Goal: Complete application form: Complete application form

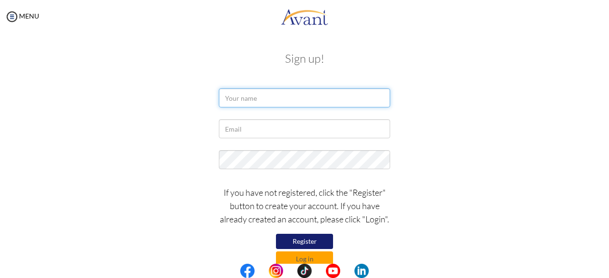
click at [255, 97] on input "text" at bounding box center [304, 97] width 171 height 19
type input "Benedicto Marwa Mogaya"
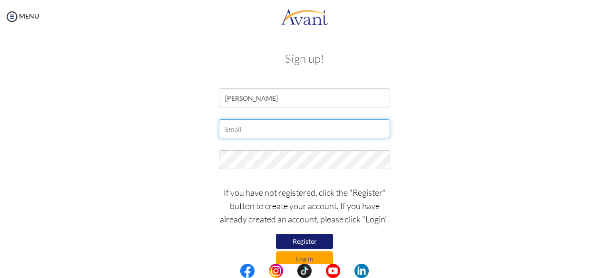
click at [253, 133] on input "text" at bounding box center [304, 128] width 171 height 19
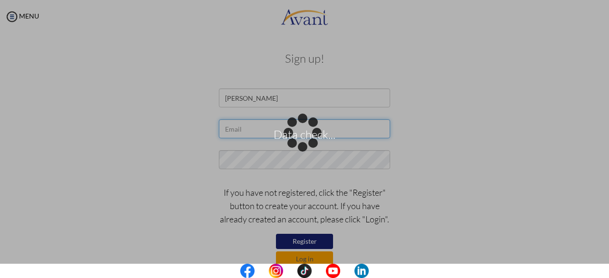
type input "bmogaya@gmail.com"
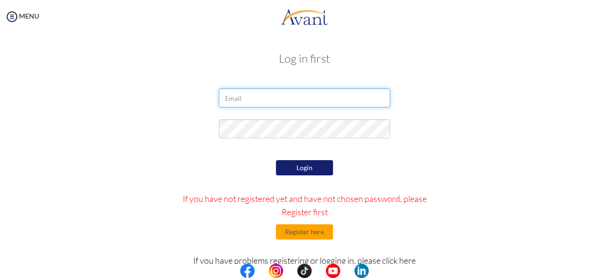
click at [255, 97] on input "email" at bounding box center [304, 97] width 171 height 19
type input "bmogaya@gmanil.com"
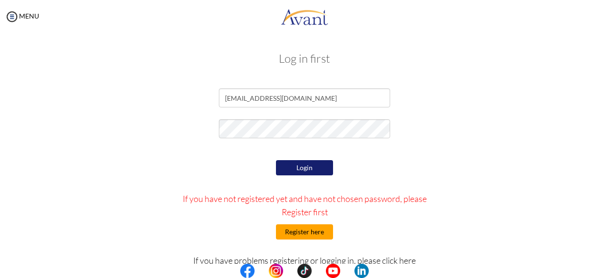
click at [305, 232] on button "Register here" at bounding box center [304, 231] width 57 height 15
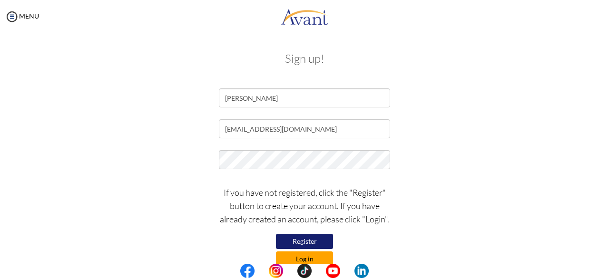
click at [310, 256] on button "Log in" at bounding box center [304, 258] width 57 height 15
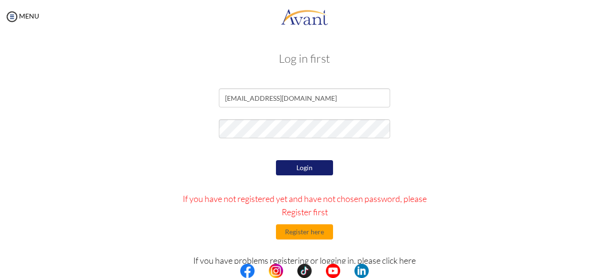
click at [298, 170] on button "Login" at bounding box center [304, 167] width 57 height 15
click at [307, 232] on button "Register here" at bounding box center [304, 231] width 57 height 15
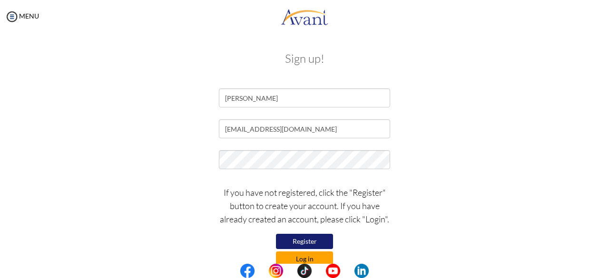
click at [302, 261] on button "Log in" at bounding box center [304, 258] width 57 height 15
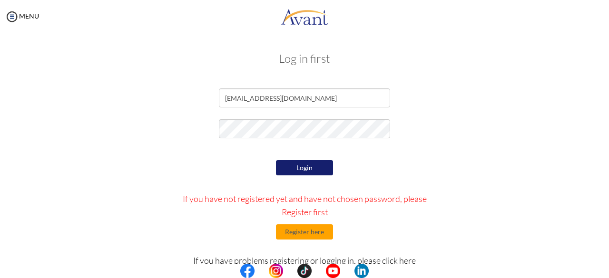
click at [396, 160] on div "Login If you have not registered yet and have not chosen password, please Regis…" at bounding box center [304, 247] width 278 height 179
click at [318, 168] on button "Login" at bounding box center [304, 167] width 57 height 15
click at [302, 231] on button "Register here" at bounding box center [304, 231] width 57 height 15
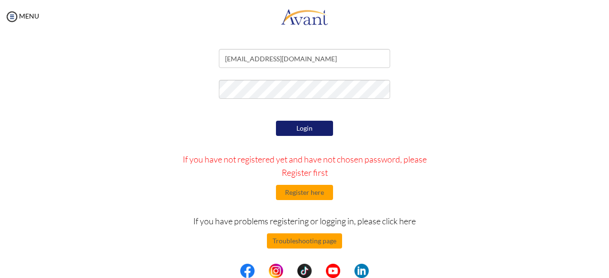
scroll to position [42, 0]
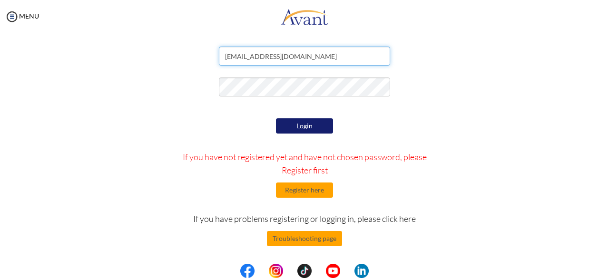
click at [288, 59] on input "bmogaya@gmanil.com" at bounding box center [304, 56] width 171 height 19
click at [268, 58] on input "bmogaya@gmanil.com" at bounding box center [304, 56] width 171 height 19
type input "bmogaya@gmail.com"
click at [412, 127] on div "Login If you have not registered yet and have not chosen password, please Regis…" at bounding box center [304, 205] width 278 height 179
click at [303, 131] on button "Login" at bounding box center [304, 125] width 57 height 15
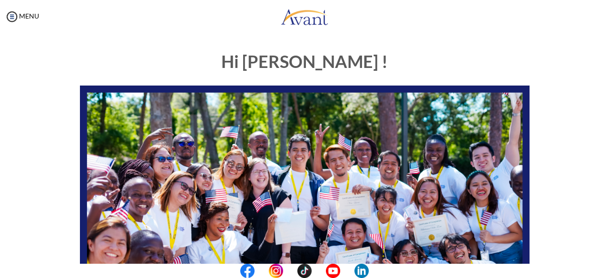
click at [537, 41] on div "My Status What is the next step? We would like you to watch the introductory vi…" at bounding box center [304, 172] width 609 height 278
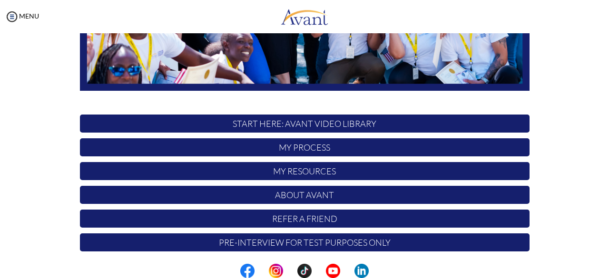
scroll to position [250, 0]
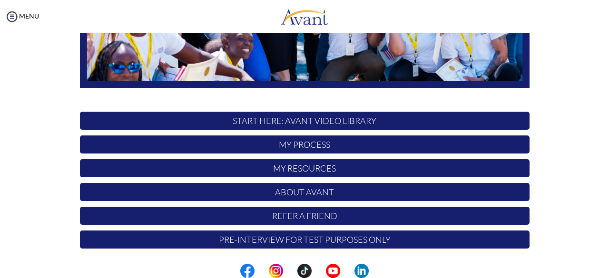
click at [312, 239] on p "Pre-Interview for test purposes only" at bounding box center [304, 240] width 449 height 18
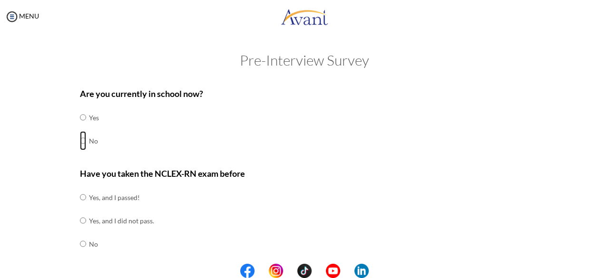
click at [80, 138] on input "radio" at bounding box center [83, 140] width 6 height 19
radio input "true"
click at [80, 242] on input "radio" at bounding box center [83, 243] width 6 height 19
radio input "true"
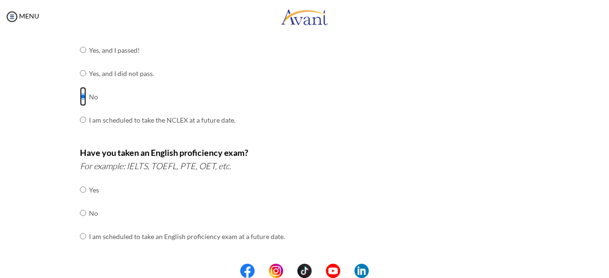
scroll to position [150, 0]
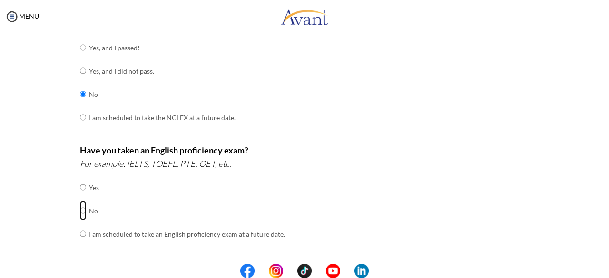
click at [80, 211] on input "radio" at bounding box center [83, 210] width 6 height 19
radio input "true"
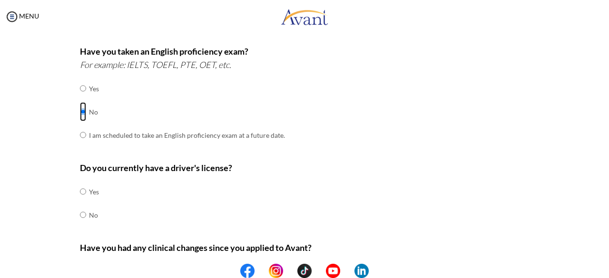
scroll to position [258, 0]
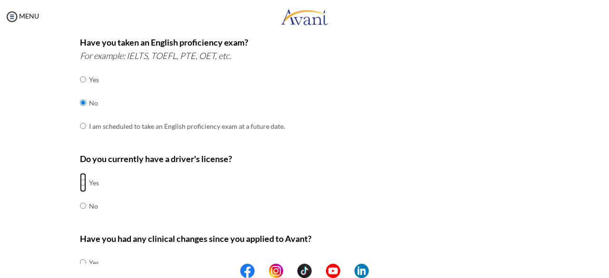
click at [80, 179] on input "radio" at bounding box center [83, 182] width 6 height 19
radio input "true"
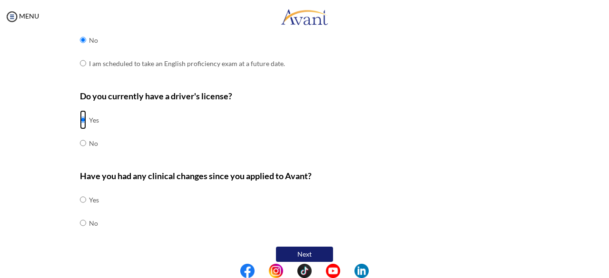
scroll to position [328, 0]
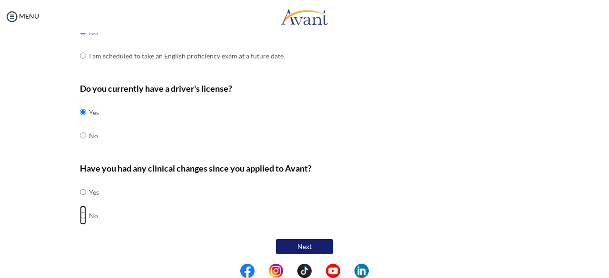
click at [80, 213] on input "radio" at bounding box center [83, 215] width 6 height 19
radio input "true"
click at [286, 245] on button "Next" at bounding box center [304, 246] width 57 height 15
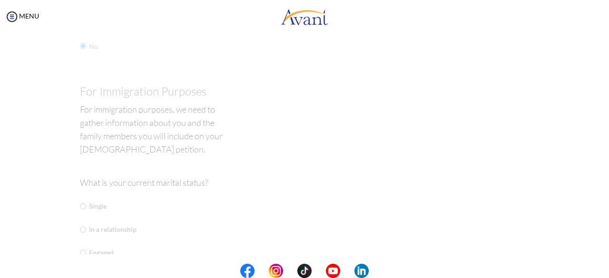
scroll to position [19, 0]
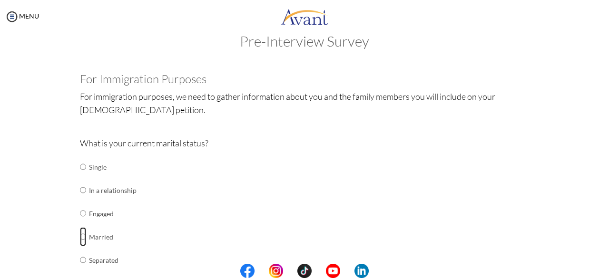
click at [80, 234] on input "radio" at bounding box center [83, 236] width 6 height 19
radio input "true"
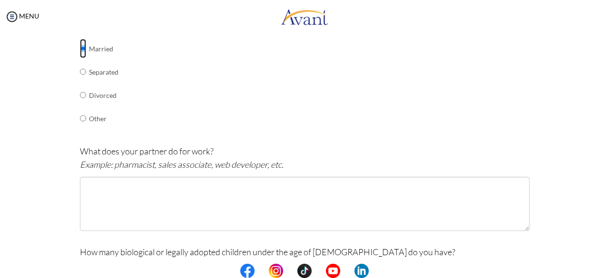
scroll to position [213, 0]
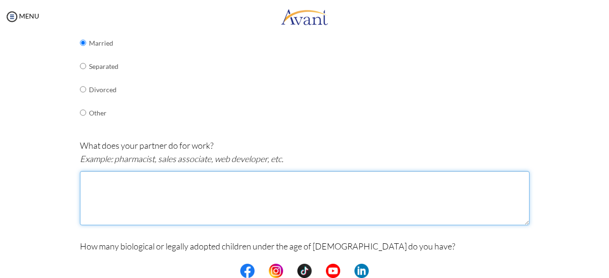
click at [131, 178] on textarea at bounding box center [304, 198] width 449 height 54
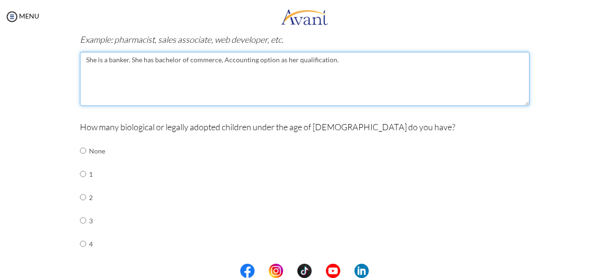
scroll to position [333, 0]
type textarea "She is a banker. She has bachelor of commerce, Accounting option as her qualifi…"
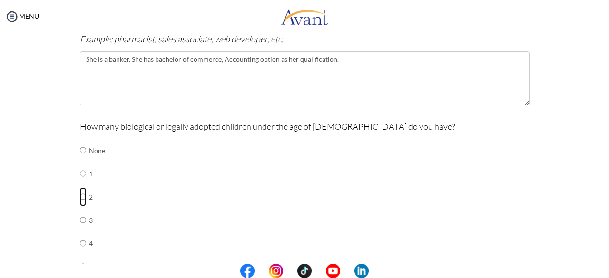
click at [80, 193] on input "radio" at bounding box center [83, 196] width 6 height 19
radio input "true"
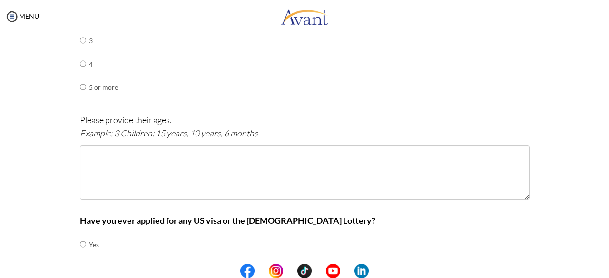
scroll to position [514, 0]
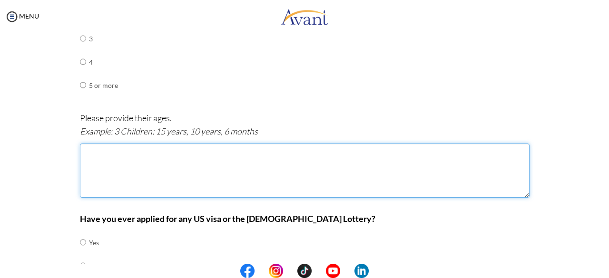
click at [106, 153] on textarea at bounding box center [304, 171] width 449 height 54
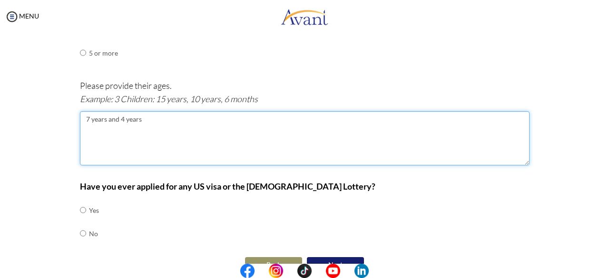
scroll to position [564, 0]
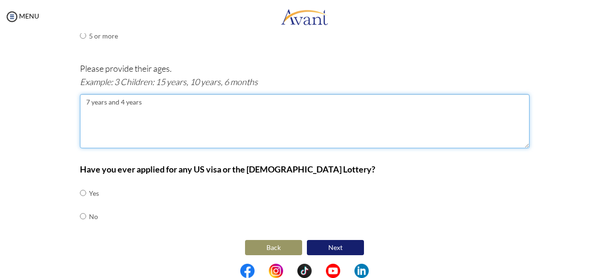
type textarea "7 years and 4 years"
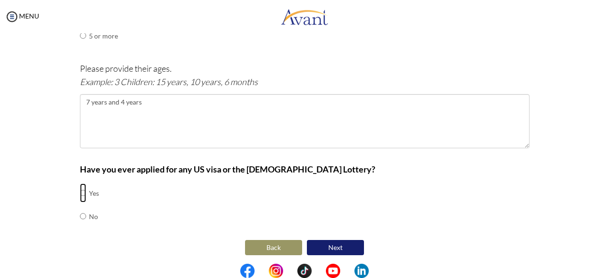
click at [80, 190] on input "radio" at bounding box center [83, 193] width 6 height 19
radio input "true"
click at [323, 241] on button "Next" at bounding box center [335, 247] width 57 height 15
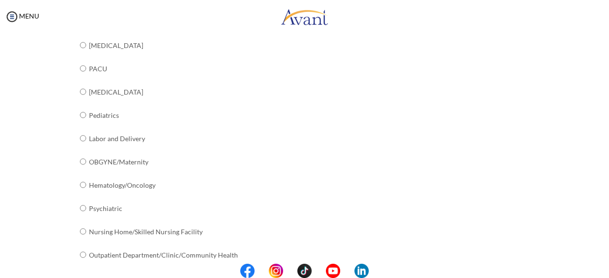
scroll to position [372, 0]
click at [80, 179] on input "radio" at bounding box center [83, 183] width 6 height 19
radio input "true"
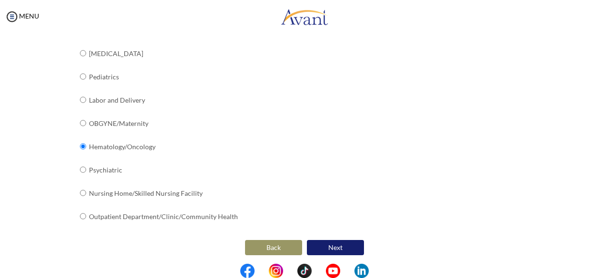
click at [327, 246] on button "Next" at bounding box center [335, 247] width 57 height 15
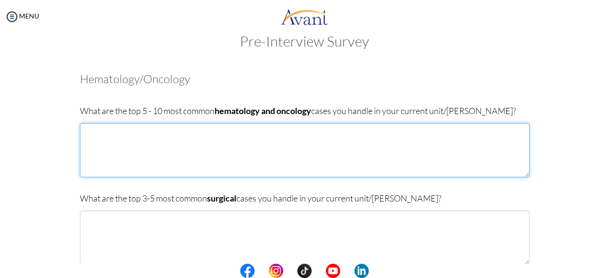
click at [186, 138] on textarea at bounding box center [304, 150] width 449 height 54
click at [91, 143] on textarea "1. Acute [MEDICAL_DATA]. 2" at bounding box center [304, 150] width 449 height 54
click at [91, 148] on textarea "1. Acute [MEDICAL_DATA]. 2. [MEDICAL_DATA] 3." at bounding box center [304, 150] width 449 height 54
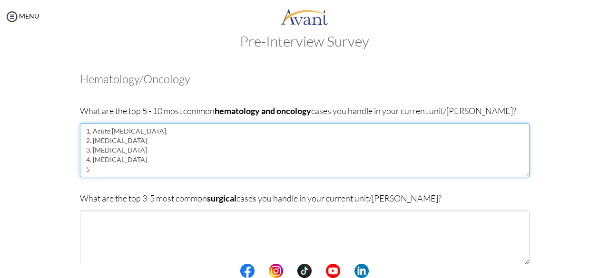
click at [152, 139] on textarea "1. Acute [MEDICAL_DATA]. 2. [MEDICAL_DATA] 3. [MEDICAL_DATA] 4. [MEDICAL_DATA] 5" at bounding box center [304, 150] width 449 height 54
click at [192, 141] on textarea "1. Acute [MEDICAL_DATA]. 2. [MEDICAL_DATA] and [MEDICAL_DATA][PERSON_NAME]. 3. …" at bounding box center [304, 150] width 449 height 54
click at [89, 151] on textarea "1. Acute [MEDICAL_DATA]. 2. [MEDICAL_DATA] and [MEDICAL_DATA]. 3. [MEDICAL_DATA…" at bounding box center [304, 150] width 449 height 54
click at [92, 169] on textarea "1. Acute [MEDICAL_DATA]. 2. [MEDICAL_DATA] and [MEDICAL_DATA]. 3. Acute and [ME…" at bounding box center [304, 150] width 449 height 54
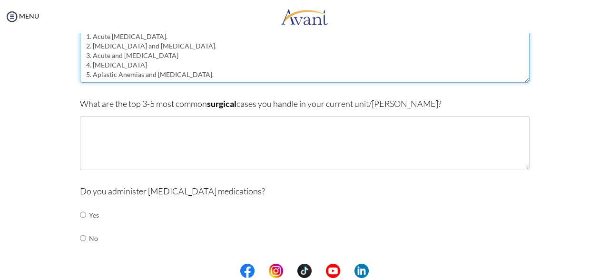
scroll to position [138, 0]
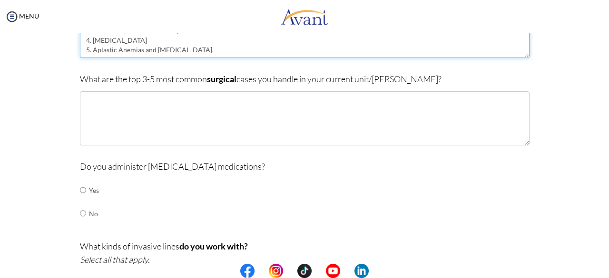
type textarea "1. Acute [MEDICAL_DATA]. 2. [MEDICAL_DATA] and [MEDICAL_DATA]. 3. Acute and [ME…"
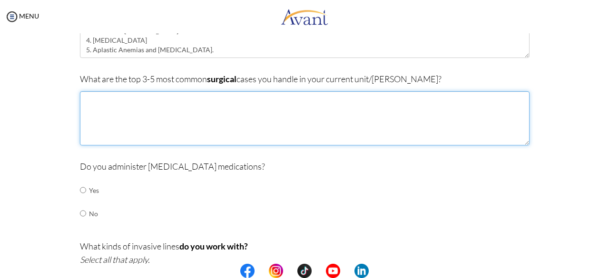
click at [87, 104] on textarea at bounding box center [304, 118] width 449 height 54
click at [114, 99] on textarea "1. Hemicolctomies" at bounding box center [304, 118] width 449 height 54
click at [84, 111] on textarea "1. Hemicolectomies" at bounding box center [304, 118] width 449 height 54
click at [145, 102] on textarea "1. Hemicolectomies" at bounding box center [304, 118] width 449 height 54
click at [92, 108] on textarea "1. Hemicolectomies. 2." at bounding box center [304, 118] width 449 height 54
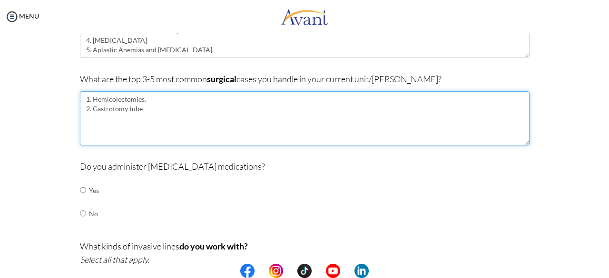
click at [142, 103] on textarea "1. Hemicolectomies. 2. Gastrotomy tube" at bounding box center [304, 118] width 449 height 54
click at [141, 107] on textarea "1. Hemicolectomies and diversion colostomies. 2. Gastrotomy tube" at bounding box center [304, 118] width 449 height 54
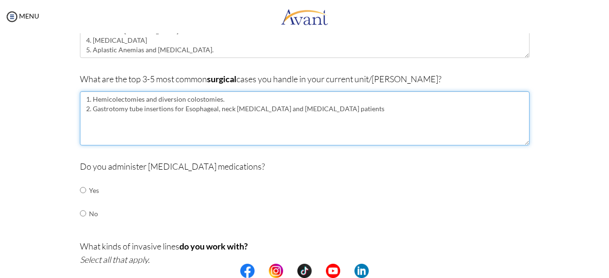
click at [264, 108] on textarea "1. Hemicolectomies and diversion colostomies. 2. Gastrotomy tube insertions for…" at bounding box center [304, 118] width 449 height 54
click at [87, 118] on textarea "1. Hemicolectomies and diversion colostomies. 2. Gastrotomy tube insertions for…" at bounding box center [304, 118] width 449 height 54
click at [377, 109] on textarea "1. Hemicolectomies and diversion colostomies. 2. Gastrotomy tube insertions for…" at bounding box center [304, 118] width 449 height 54
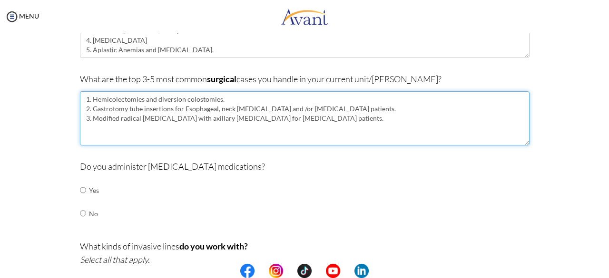
click at [87, 127] on textarea "1. Hemicolectomies and diversion colostomies. 2. Gastrotomy tube insertions for…" at bounding box center [304, 118] width 449 height 54
click at [359, 119] on textarea "1. Hemicolectomies and diversion colostomies. 2. Gastrotomy tube insertions for…" at bounding box center [304, 118] width 449 height 54
click at [93, 126] on textarea "1. Hemicolectomies and diversion colostomies. 2. Gastrotomy tube insertions for…" at bounding box center [304, 118] width 449 height 54
click at [184, 128] on textarea "1. Hemicolectomies and diversion colostomies. 2. Gastrotomy tube insertions for…" at bounding box center [304, 118] width 449 height 54
type textarea "1. Hemicolectomies and diversion colostomies. 2. Gastrotomy tube insertions for…"
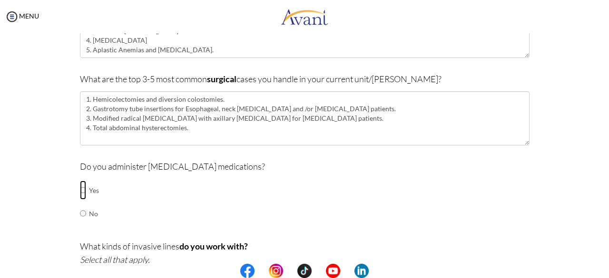
click at [80, 188] on input "radio" at bounding box center [83, 190] width 6 height 19
radio input "true"
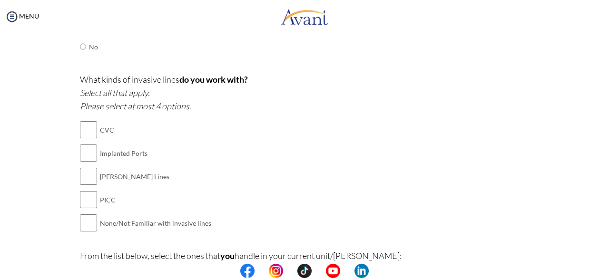
scroll to position [304, 0]
click at [90, 132] on input "checkbox" at bounding box center [88, 130] width 17 height 19
checkbox input "true"
click at [88, 152] on input "checkbox" at bounding box center [88, 154] width 17 height 19
checkbox input "true"
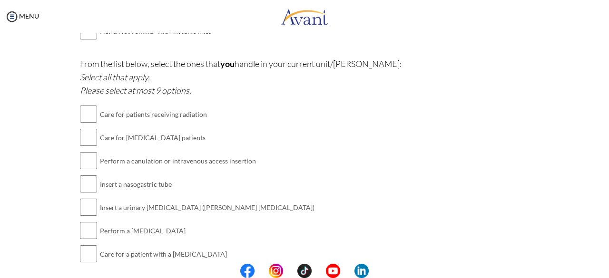
scroll to position [502, 0]
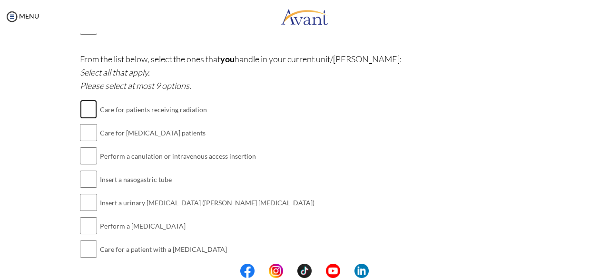
click at [87, 109] on input "checkbox" at bounding box center [88, 109] width 17 height 19
checkbox input "true"
click at [86, 135] on input "checkbox" at bounding box center [88, 132] width 17 height 19
checkbox input "true"
click at [87, 154] on input "checkbox" at bounding box center [88, 155] width 17 height 19
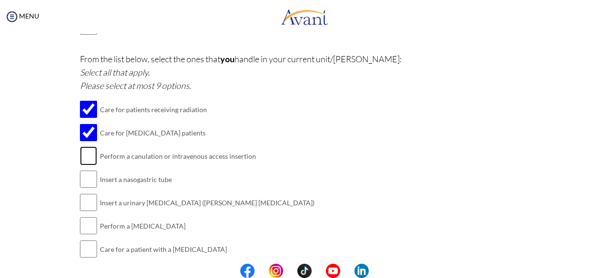
checkbox input "true"
click at [87, 202] on input "checkbox" at bounding box center [88, 202] width 17 height 19
checkbox input "true"
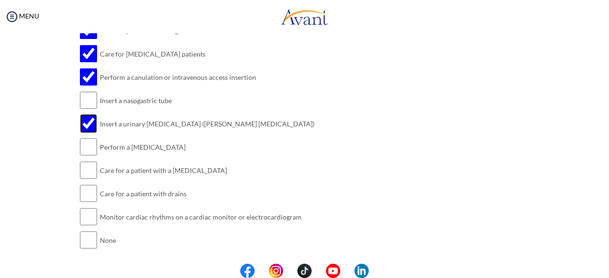
scroll to position [596, 0]
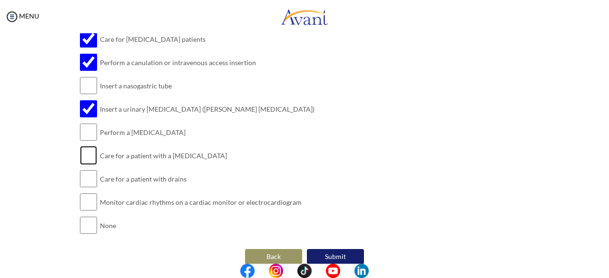
click at [90, 153] on input "checkbox" at bounding box center [88, 155] width 17 height 19
checkbox input "true"
click at [87, 129] on input "checkbox" at bounding box center [88, 132] width 17 height 19
checkbox input "true"
click at [86, 177] on input "checkbox" at bounding box center [88, 178] width 17 height 19
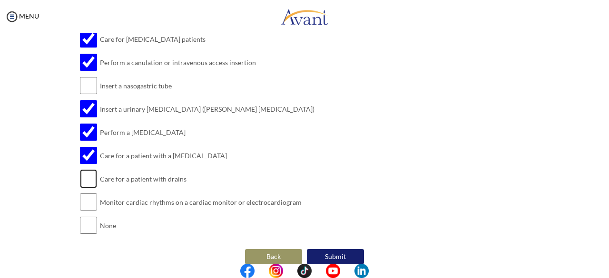
checkbox input "true"
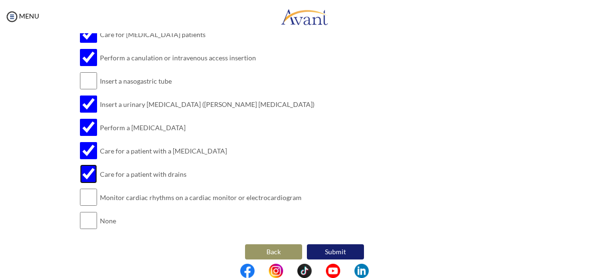
scroll to position [605, 0]
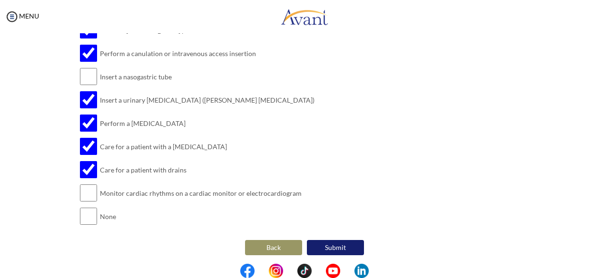
click at [336, 247] on button "Submit" at bounding box center [335, 247] width 57 height 15
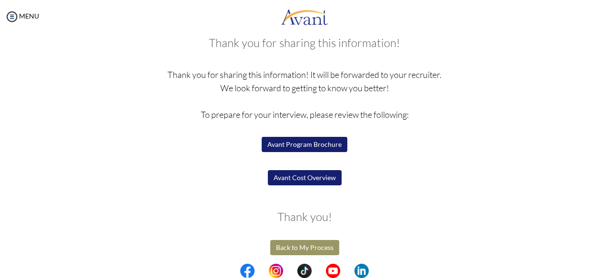
scroll to position [58, 0]
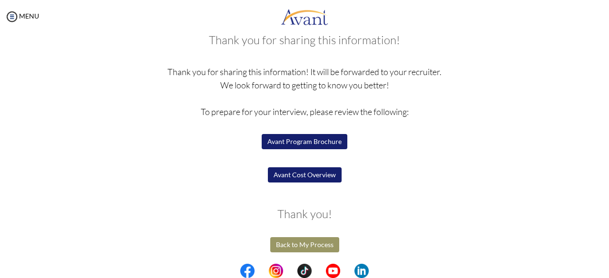
click at [316, 242] on button "Back to My Process" at bounding box center [304, 244] width 69 height 15
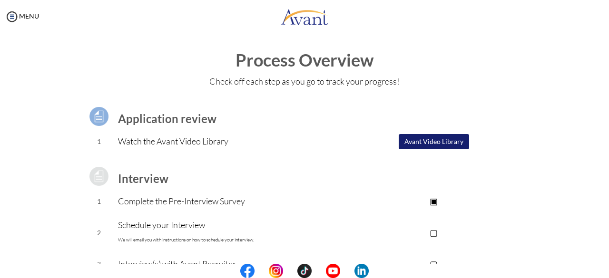
scroll to position [0, 0]
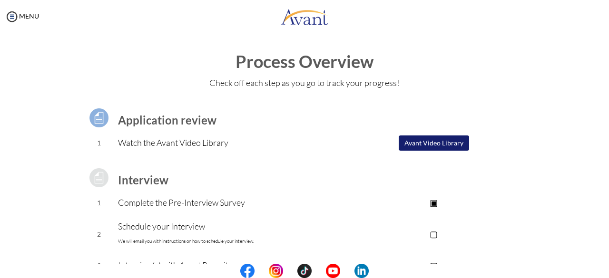
click at [419, 144] on button "Avant Video Library" at bounding box center [433, 142] width 70 height 15
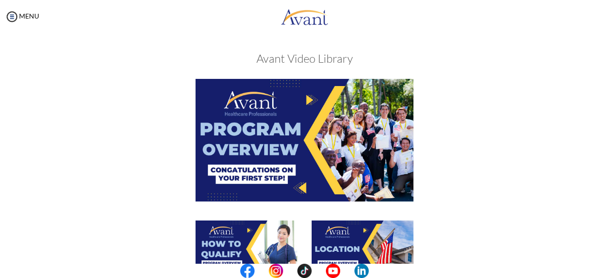
click at [316, 135] on img at bounding box center [304, 140] width 218 height 122
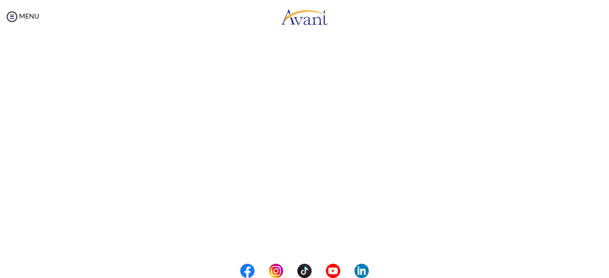
scroll to position [189, 0]
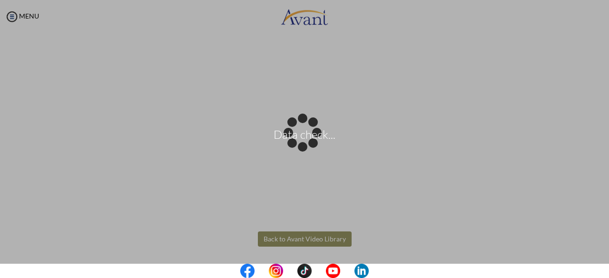
click at [312, 237] on body "Data check... Maintenance break. Please come back in 2 hours. MENU My Status Wh…" at bounding box center [304, 139] width 609 height 278
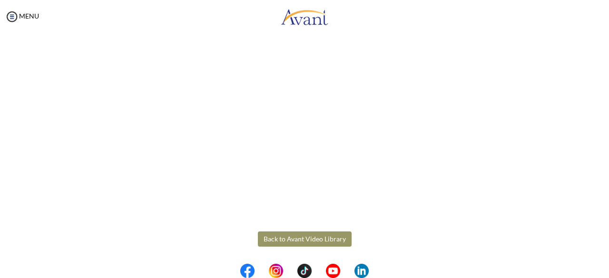
click at [312, 237] on button "Back to Avant Video Library" at bounding box center [305, 239] width 94 height 15
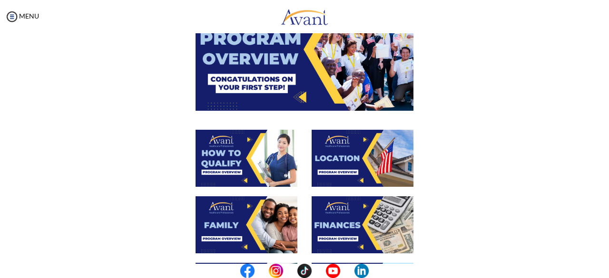
scroll to position [101, 0]
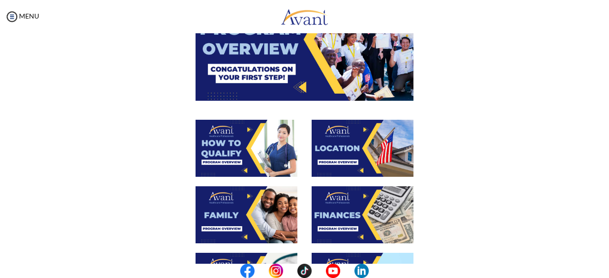
click at [251, 150] on img at bounding box center [246, 148] width 102 height 57
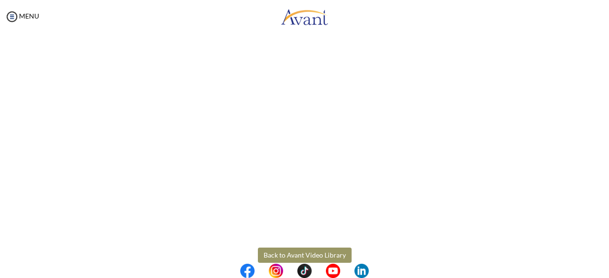
scroll to position [189, 0]
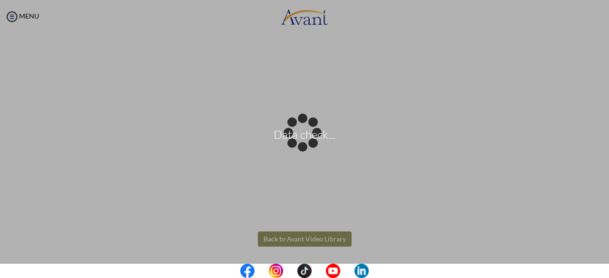
click at [274, 236] on body "Data check... Maintenance break. Please come back in 2 hours. MENU My Status Wh…" at bounding box center [304, 139] width 609 height 278
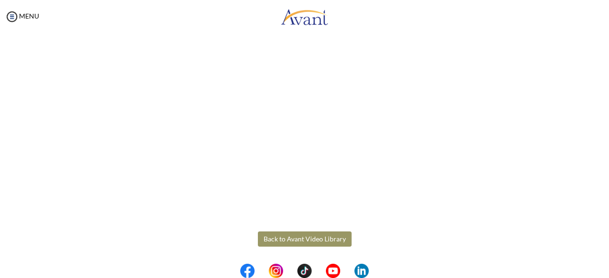
click at [291, 240] on button "Back to Avant Video Library" at bounding box center [305, 239] width 94 height 15
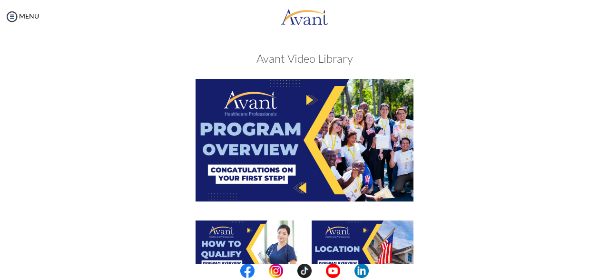
click at [344, 248] on img at bounding box center [362, 249] width 102 height 57
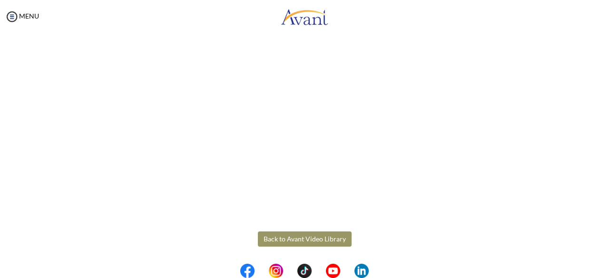
click at [312, 238] on body "Maintenance break. Please come back in 2 hours. MENU My Status What is the next…" at bounding box center [304, 139] width 609 height 278
click at [306, 237] on button "Back to Avant Video Library" at bounding box center [305, 239] width 94 height 15
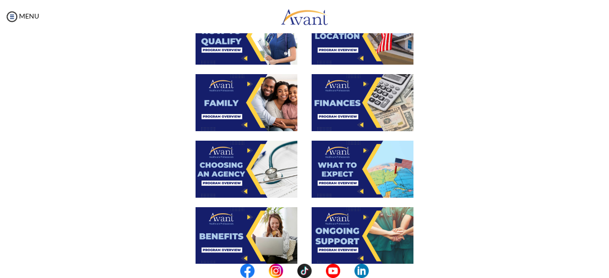
scroll to position [212, 0]
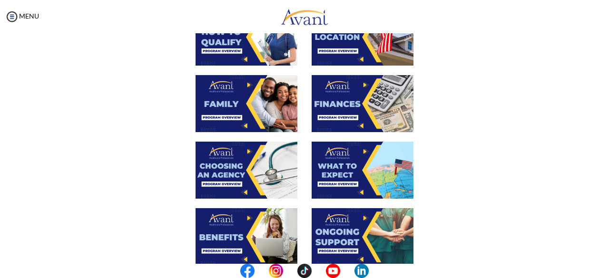
click at [251, 111] on img at bounding box center [246, 103] width 102 height 57
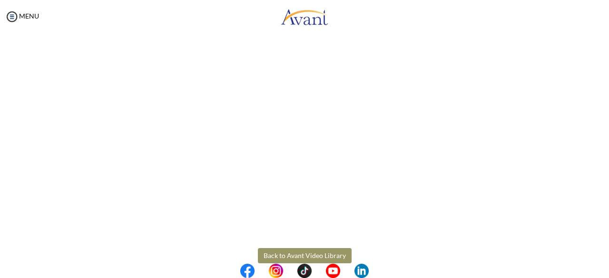
scroll to position [291, 0]
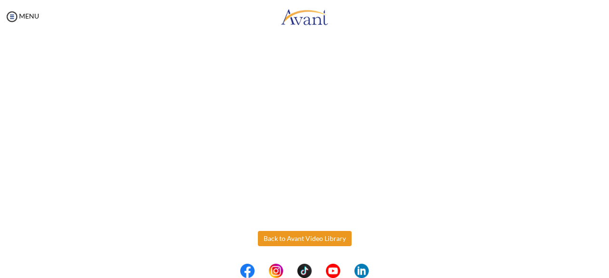
click at [283, 234] on body "Maintenance break. Please come back in 2 hours. MENU My Status What is the next…" at bounding box center [304, 139] width 609 height 278
click at [283, 234] on button "Back to Avant Video Library" at bounding box center [305, 238] width 94 height 15
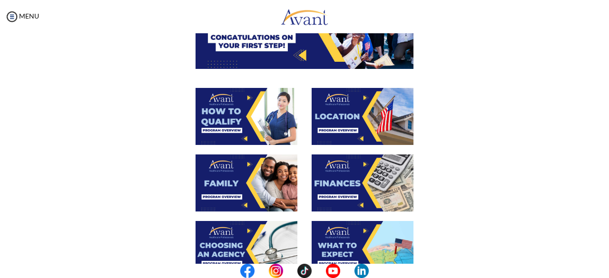
scroll to position [155, 0]
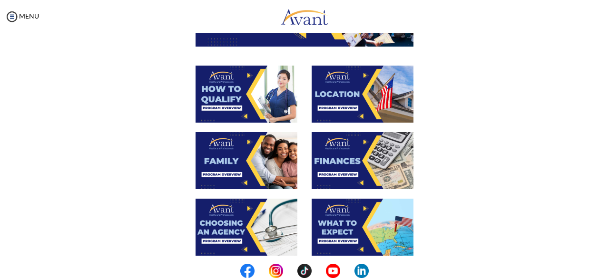
click at [345, 162] on img at bounding box center [362, 160] width 102 height 57
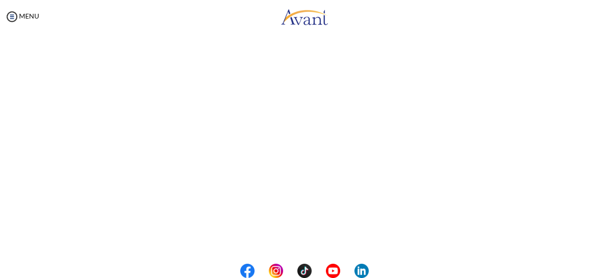
scroll to position [189, 0]
click at [321, 237] on body "Maintenance break. Please come back in 2 hours. MENU My Status What is the next…" at bounding box center [304, 139] width 609 height 278
click at [292, 239] on button "Back to Avant Video Library" at bounding box center [305, 239] width 94 height 15
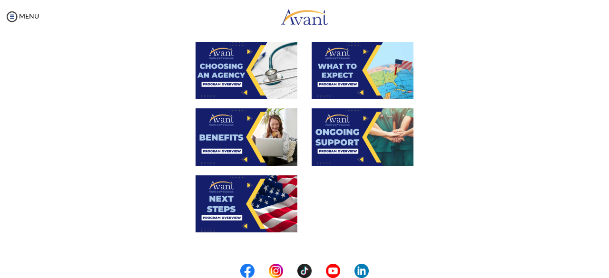
scroll to position [313, 0]
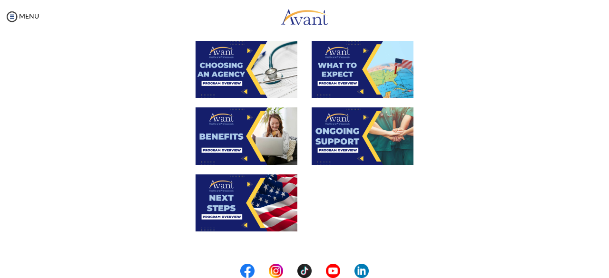
click at [254, 70] on img at bounding box center [246, 69] width 102 height 57
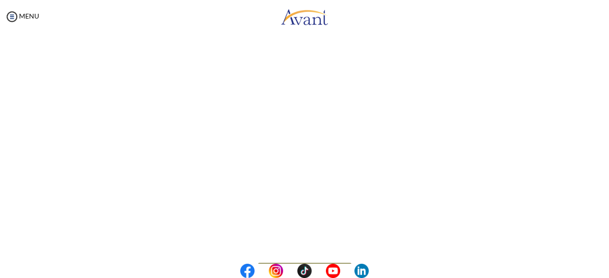
scroll to position [291, 0]
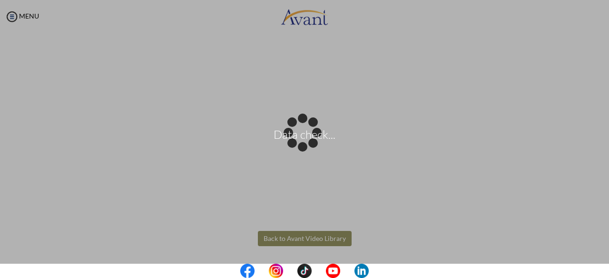
click at [282, 233] on body "Data check... Maintenance break. Please come back in 2 hours. MENU My Status Wh…" at bounding box center [304, 139] width 609 height 278
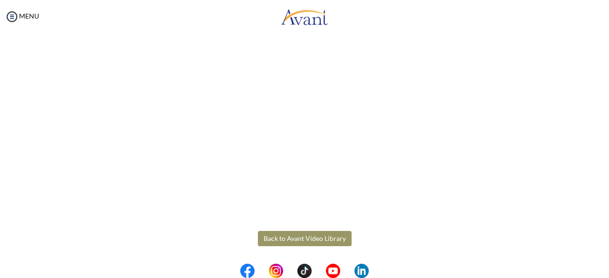
click at [288, 240] on button "Back to Avant Video Library" at bounding box center [305, 238] width 94 height 15
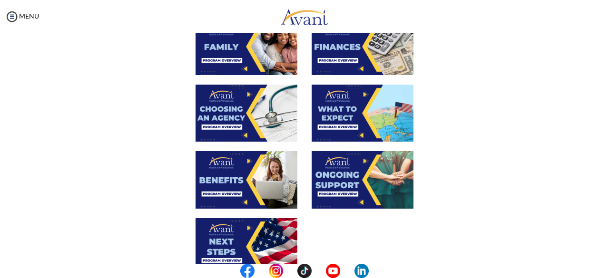
scroll to position [276, 0]
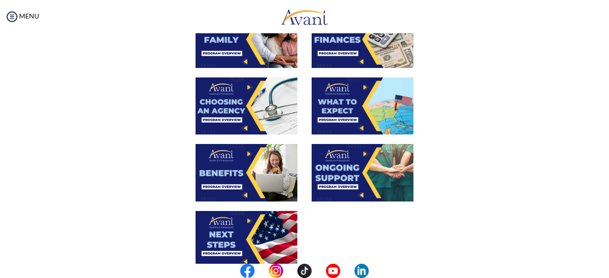
click at [349, 106] on img at bounding box center [362, 105] width 102 height 57
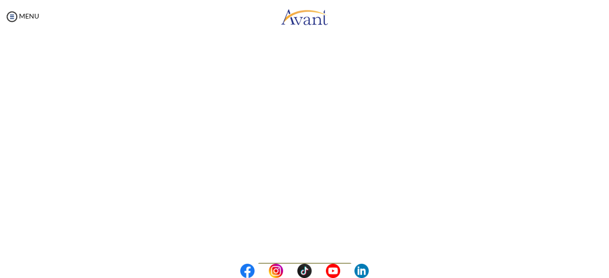
scroll to position [291, 0]
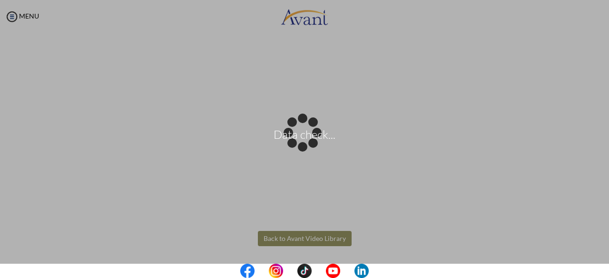
click at [307, 238] on body "Data check... Maintenance break. Please come back in 2 hours. MENU My Status Wh…" at bounding box center [304, 139] width 609 height 278
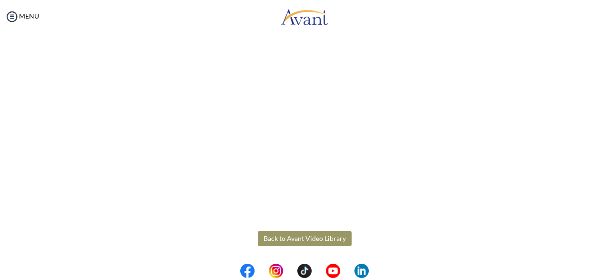
click at [288, 239] on button "Back to Avant Video Library" at bounding box center [305, 238] width 94 height 15
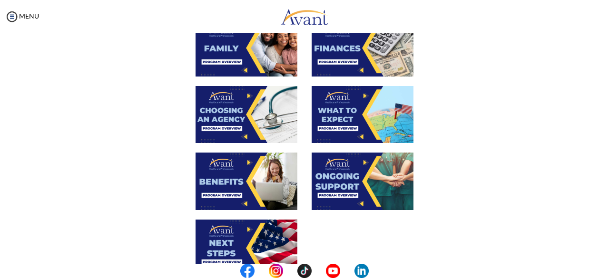
scroll to position [272, 0]
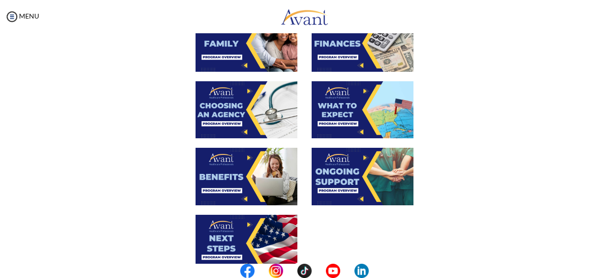
click at [226, 172] on img at bounding box center [246, 176] width 102 height 57
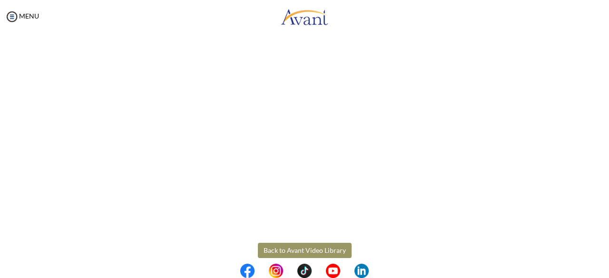
scroll to position [291, 0]
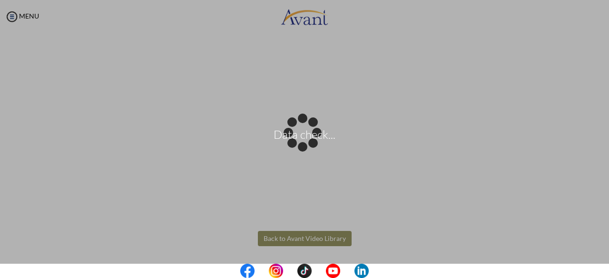
click at [284, 239] on body "Data check... Maintenance break. Please come back in 2 hours. MENU My Status Wh…" at bounding box center [304, 139] width 609 height 278
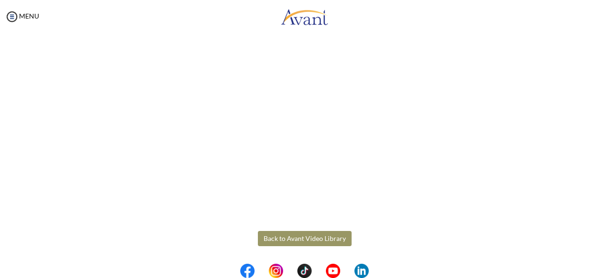
click at [284, 240] on button "Back to Avant Video Library" at bounding box center [305, 238] width 94 height 15
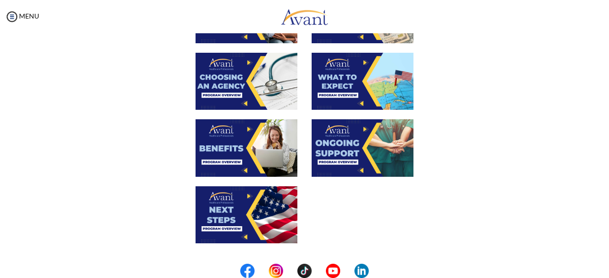
scroll to position [307, 0]
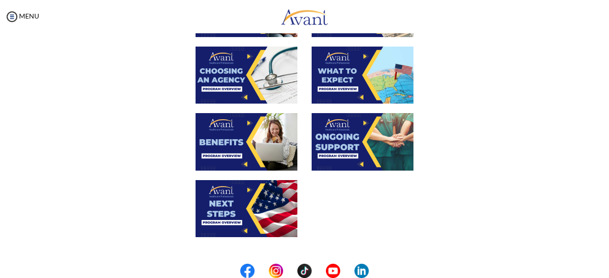
click at [352, 136] on img at bounding box center [362, 141] width 102 height 57
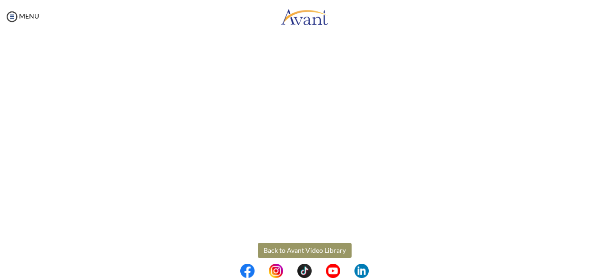
scroll to position [284, 0]
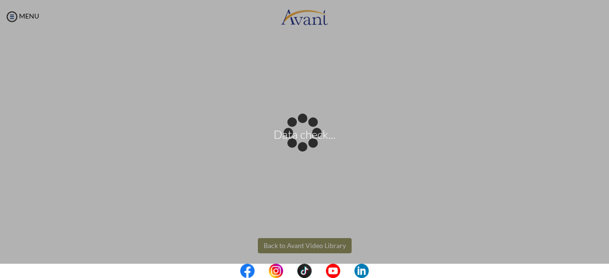
click at [299, 248] on body "Data check... Maintenance break. Please come back in 2 hours. MENU My Status Wh…" at bounding box center [304, 139] width 609 height 278
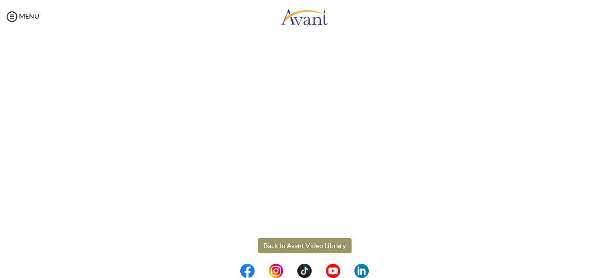
click at [299, 248] on button "Back to Avant Video Library" at bounding box center [305, 245] width 94 height 15
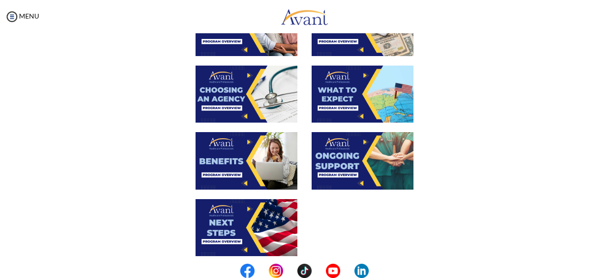
scroll to position [306, 0]
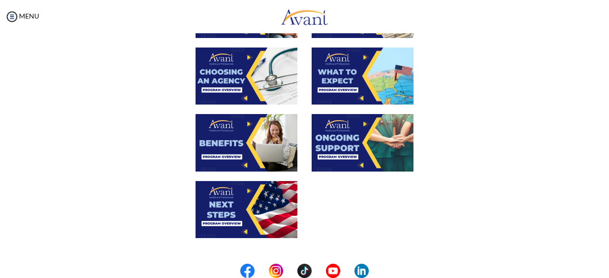
click at [244, 207] on img at bounding box center [246, 209] width 102 height 57
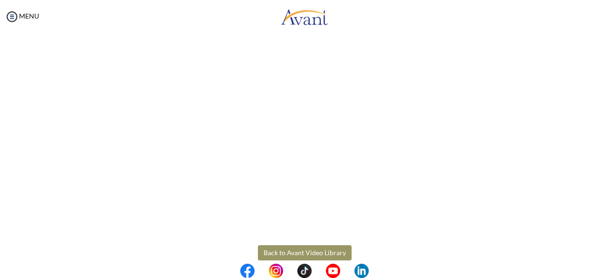
scroll to position [280, 0]
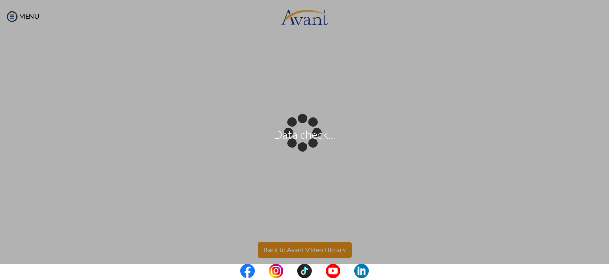
click at [313, 249] on body "Data check... Maintenance break. Please come back in 2 hours. MENU My Status Wh…" at bounding box center [304, 139] width 609 height 278
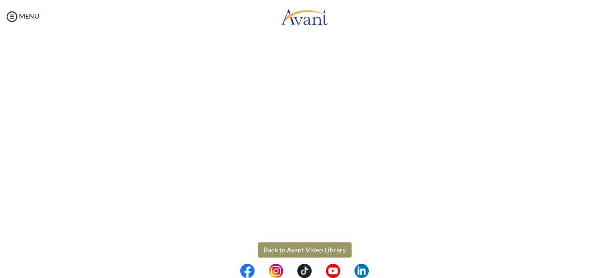
click at [298, 251] on button "Back to Avant Video Library" at bounding box center [305, 249] width 94 height 15
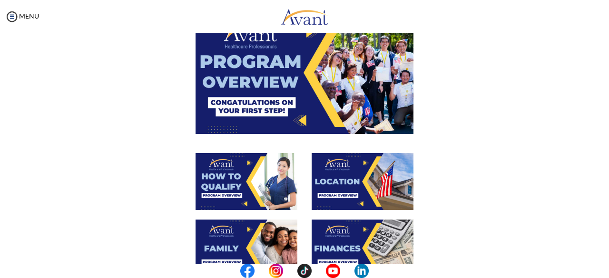
scroll to position [74, 0]
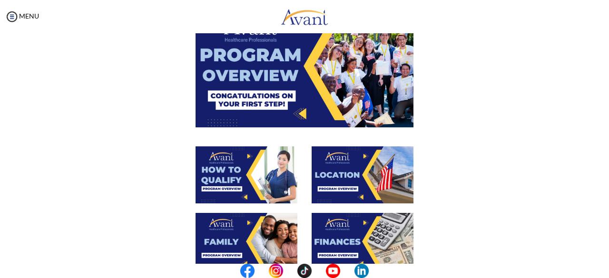
click at [241, 175] on img at bounding box center [246, 174] width 102 height 57
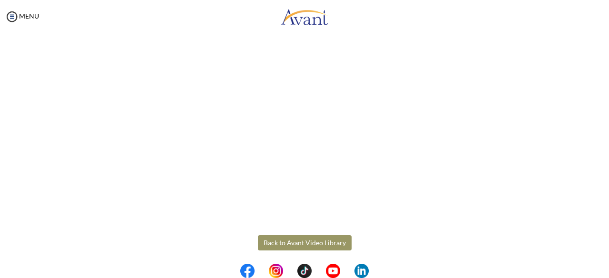
scroll to position [189, 0]
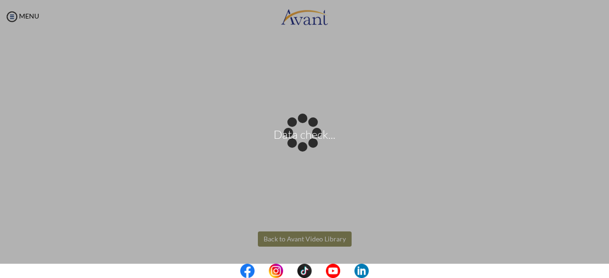
click at [305, 234] on body "Data check... Maintenance break. Please come back in 2 hours. MENU My Status Wh…" at bounding box center [304, 139] width 609 height 278
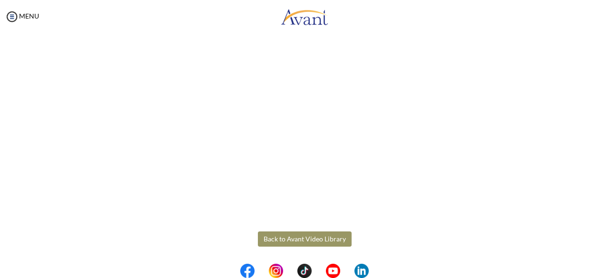
click at [305, 234] on button "Back to Avant Video Library" at bounding box center [305, 239] width 94 height 15
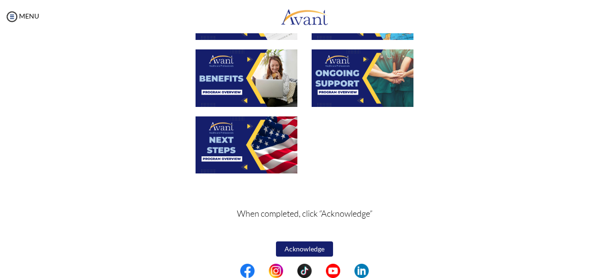
scroll to position [375, 0]
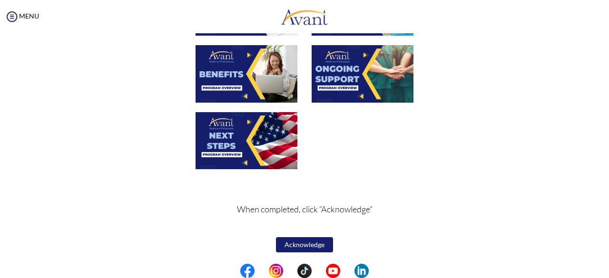
click at [298, 245] on button "Acknowledge" at bounding box center [304, 244] width 57 height 15
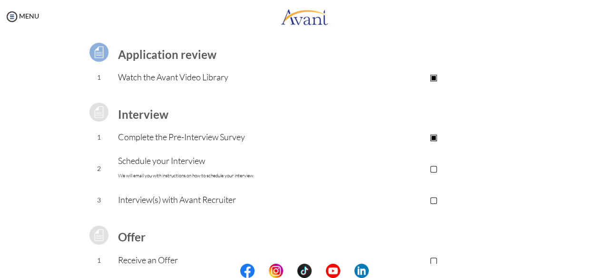
scroll to position [49, 0]
